Goal: Find specific page/section: Find specific page/section

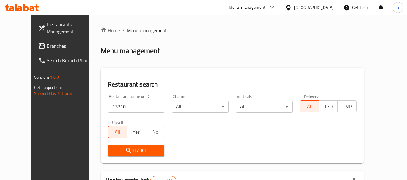
scroll to position [83, 0]
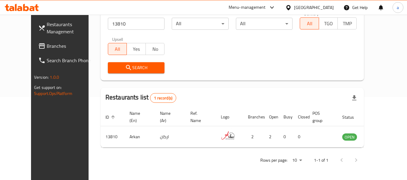
click at [47, 42] on span "Branches" at bounding box center [71, 45] width 48 height 7
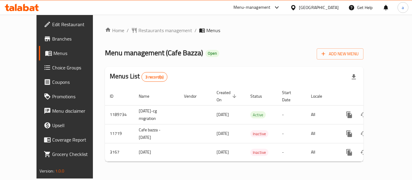
click at [135, 38] on div "Home / Restaurants management / Menus Menu management ( Cafe Bazza ) Open Add N…" at bounding box center [234, 97] width 258 height 140
click at [138, 32] on span "Restaurants management" at bounding box center [165, 30] width 54 height 7
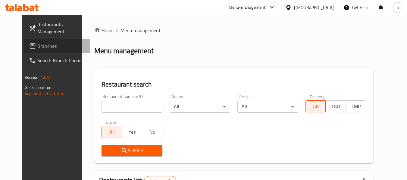
click at [37, 45] on span "Branches" at bounding box center [61, 45] width 48 height 7
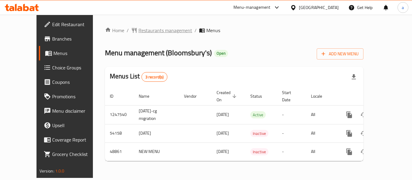
click at [139, 32] on span "Restaurants management" at bounding box center [165, 30] width 54 height 7
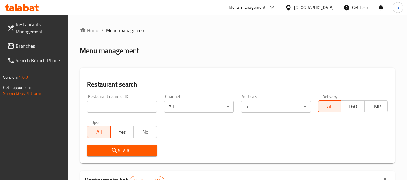
drag, startPoint x: 20, startPoint y: 49, endPoint x: 16, endPoint y: 52, distance: 5.2
click at [20, 49] on span "Branches" at bounding box center [40, 45] width 48 height 7
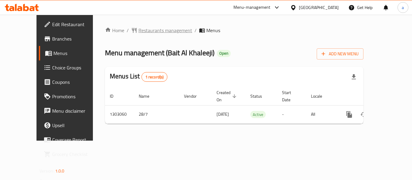
click at [141, 30] on span "Restaurants management" at bounding box center [165, 30] width 54 height 7
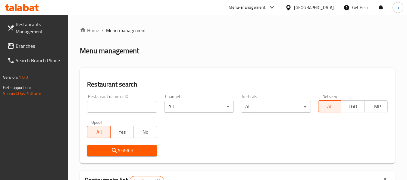
click at [26, 46] on span "Branches" at bounding box center [40, 45] width 48 height 7
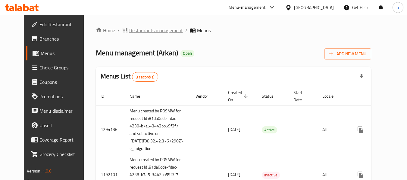
click at [131, 31] on span "Restaurants management" at bounding box center [156, 30] width 54 height 7
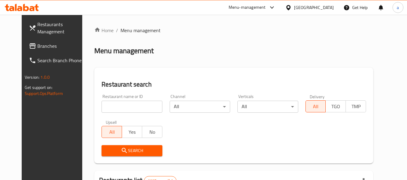
click at [122, 111] on input "search" at bounding box center [132, 107] width 61 height 12
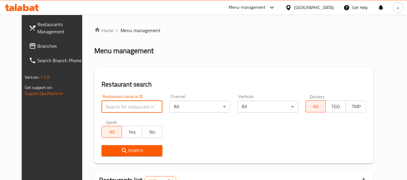
paste input "13810"
type input "13810"
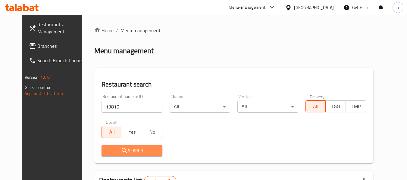
click at [124, 149] on span "Search" at bounding box center [131, 151] width 51 height 8
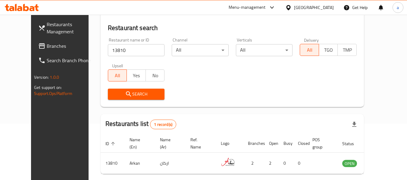
scroll to position [83, 0]
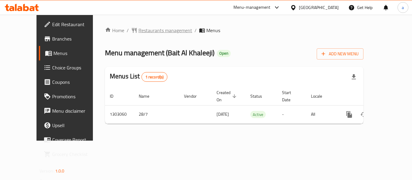
click at [138, 30] on span "Restaurants management" at bounding box center [165, 30] width 54 height 7
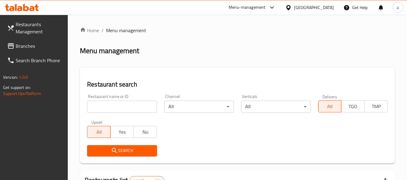
click at [23, 46] on span "Branches" at bounding box center [40, 45] width 48 height 7
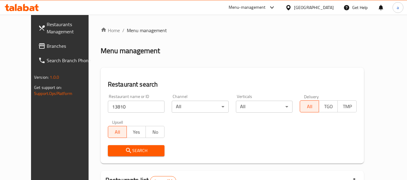
scroll to position [83, 0]
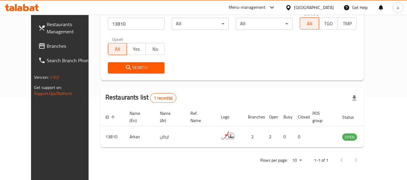
click at [47, 49] on span "Branches" at bounding box center [71, 45] width 48 height 7
